Goal: Task Accomplishment & Management: Manage account settings

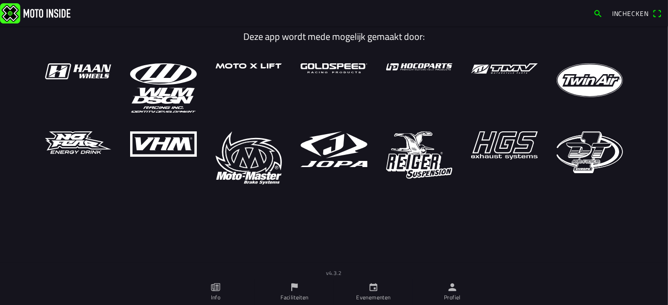
click at [458, 291] on link "Profiel" at bounding box center [452, 292] width 79 height 26
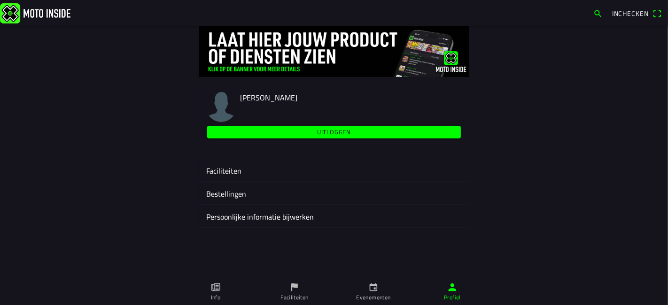
click at [337, 172] on ion-label "Faciliteiten" at bounding box center [334, 170] width 256 height 11
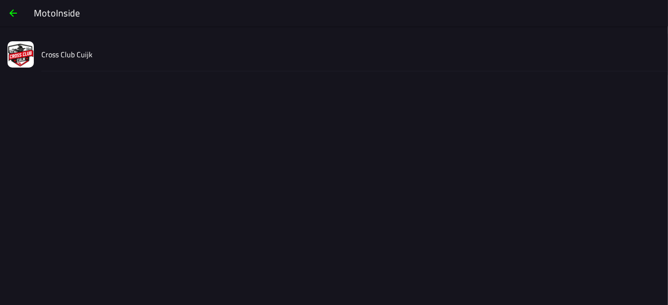
click at [228, 54] on div "Cross Club Cuijk" at bounding box center [350, 54] width 619 height 33
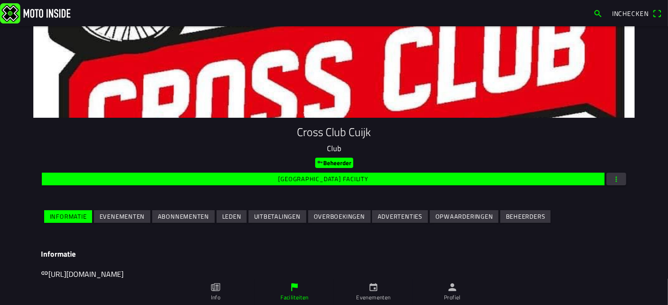
click at [0, 0] on slot "Evenementen" at bounding box center [0, 0] width 0 height 0
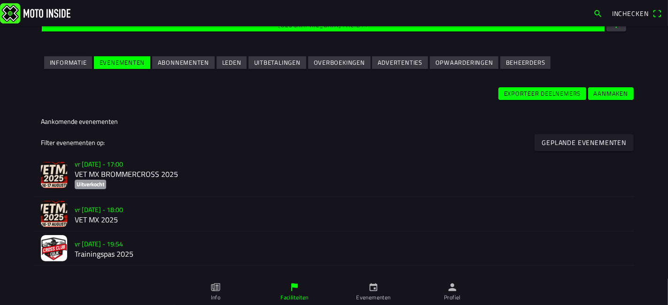
scroll to position [156, 0]
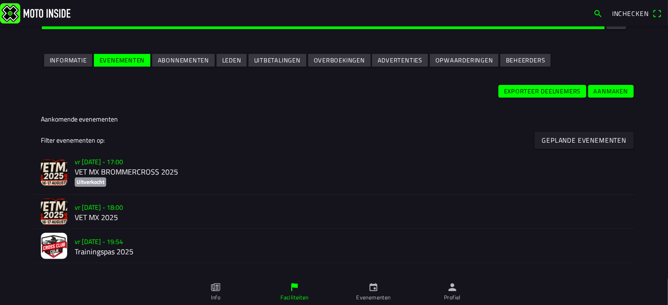
click at [191, 170] on h2 "VET MX BROMMERCROSS 2025" at bounding box center [351, 172] width 553 height 9
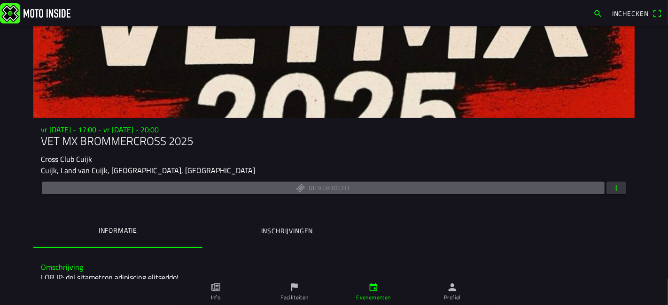
click at [615, 186] on span "button" at bounding box center [616, 188] width 8 height 13
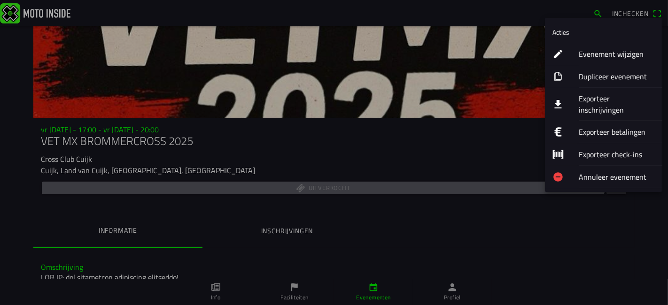
click at [597, 101] on ion-label "Exporteer inschrijvingen" at bounding box center [617, 104] width 76 height 23
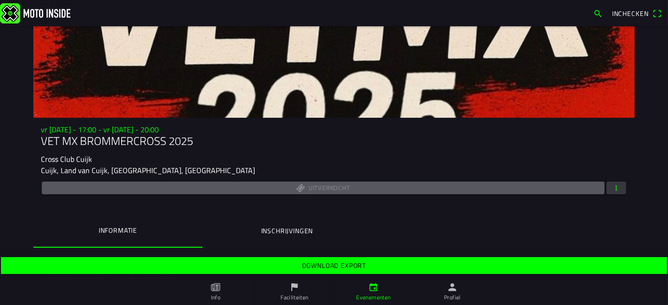
click at [368, 267] on span "Download export" at bounding box center [334, 265] width 652 height 17
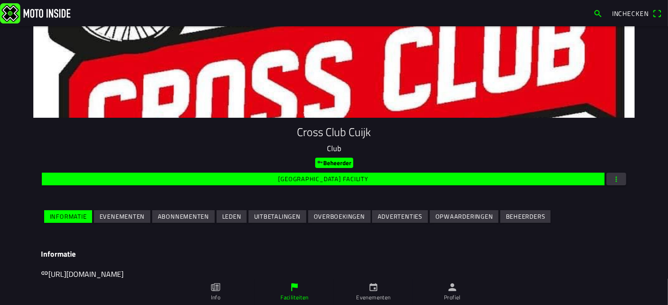
scroll to position [139, 0]
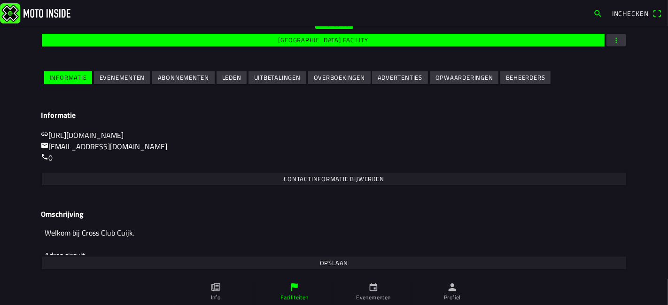
click at [119, 86] on ion-grid "Informatie Evenementen Abonnementen Leden Uitbetalingen Overboekingen Advertent…" at bounding box center [334, 77] width 586 height 21
click at [0, 0] on slot "Evenementen" at bounding box center [0, 0] width 0 height 0
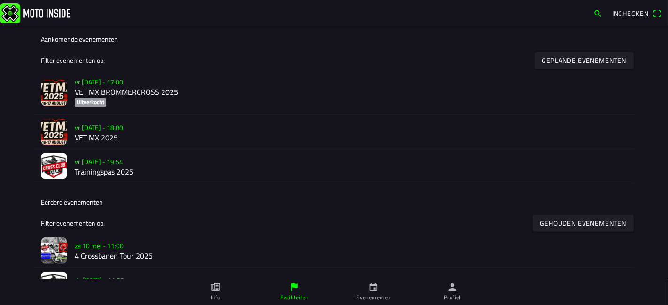
scroll to position [234, 0]
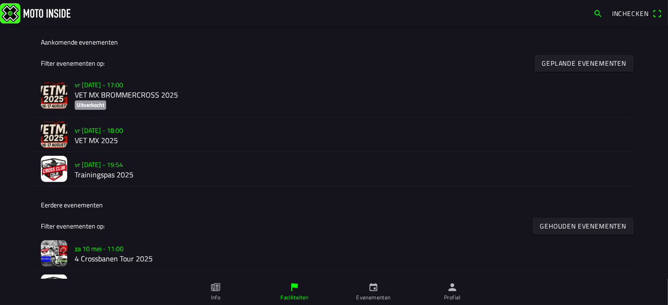
click at [164, 141] on h2 "VET MX 2025" at bounding box center [351, 140] width 553 height 9
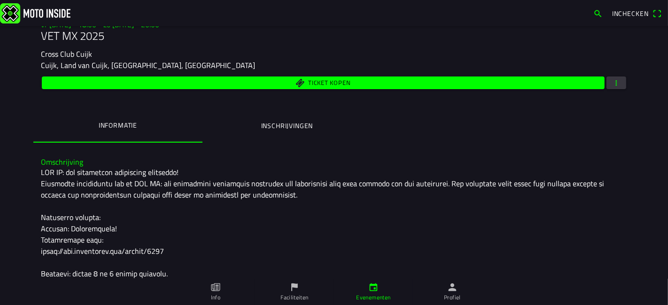
scroll to position [106, 0]
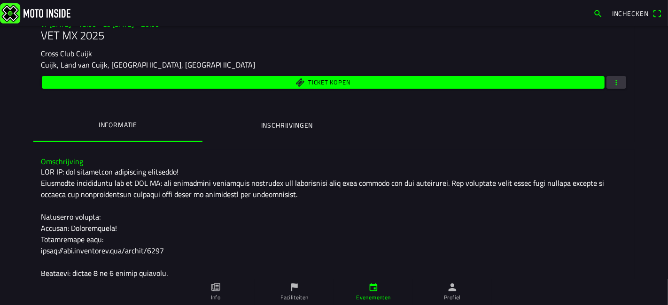
click at [307, 130] on button "Inschrijvingen" at bounding box center [287, 125] width 169 height 32
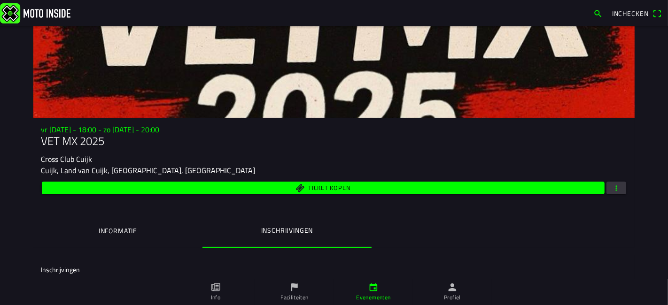
scroll to position [0, 0]
click at [613, 183] on span "button" at bounding box center [616, 188] width 8 height 13
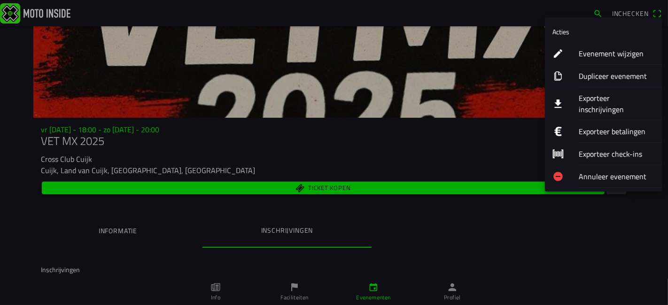
click at [603, 53] on ion-label "Evenement wijzigen" at bounding box center [617, 53] width 76 height 11
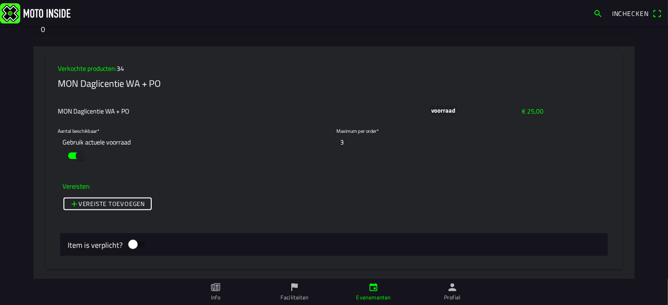
scroll to position [3751, 0]
click at [70, 148] on button "button" at bounding box center [76, 157] width 28 height 18
click at [212, 148] on input "0" at bounding box center [262, 157] width 130 height 19
drag, startPoint x: 257, startPoint y: 151, endPoint x: 123, endPoint y: 156, distance: 134.0
click at [0, 0] on slot "Gebruik actuele voorraad Handmatig aantal 0" at bounding box center [0, 0] width 0 height 0
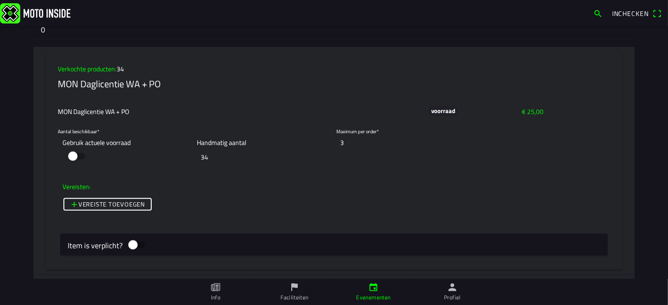
type input "34"
click at [215, 104] on ion-col "MON Daglicentie WA + PO" at bounding box center [241, 112] width 372 height 16
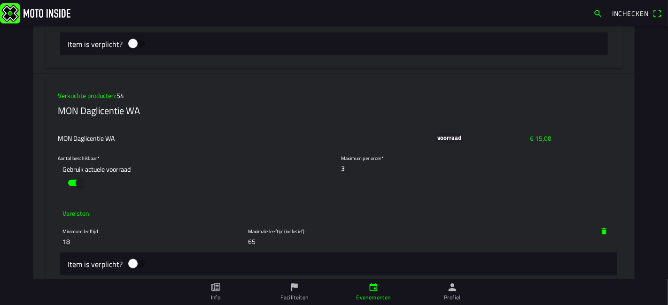
click at [71, 176] on button "button" at bounding box center [76, 183] width 28 height 18
drag, startPoint x: 208, startPoint y: 176, endPoint x: 169, endPoint y: 178, distance: 38.6
click at [0, 0] on slot "Gebruik actuele voorraad Handmatig aantal 0" at bounding box center [0, 0] width 0 height 0
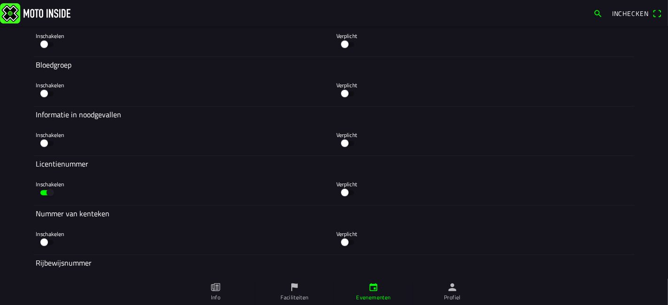
scroll to position [5281, 0]
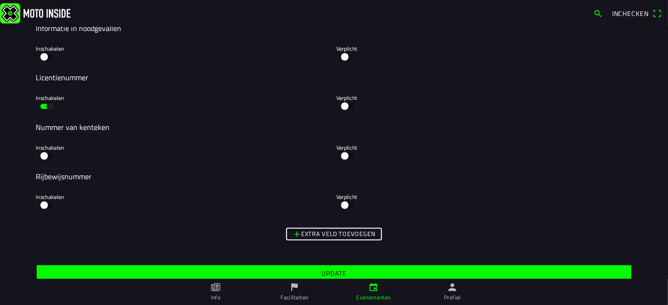
type input "54"
click at [282, 268] on span "Update" at bounding box center [334, 273] width 580 height 17
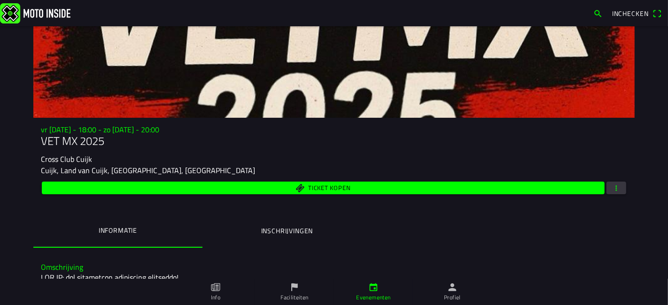
click at [607, 190] on button "button" at bounding box center [617, 188] width 20 height 13
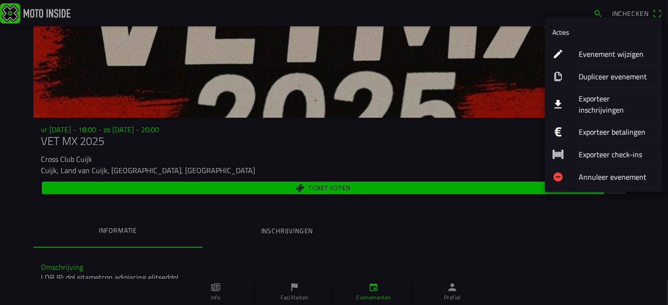
click at [584, 98] on ion-label "Exporteer inschrijvingen" at bounding box center [617, 104] width 76 height 23
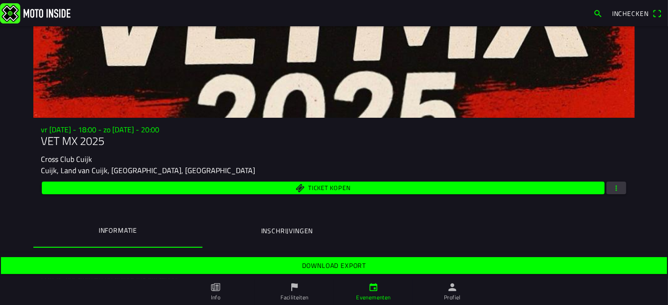
click at [403, 264] on span "Download export" at bounding box center [334, 265] width 652 height 17
